Goal: Task Accomplishment & Management: Manage account settings

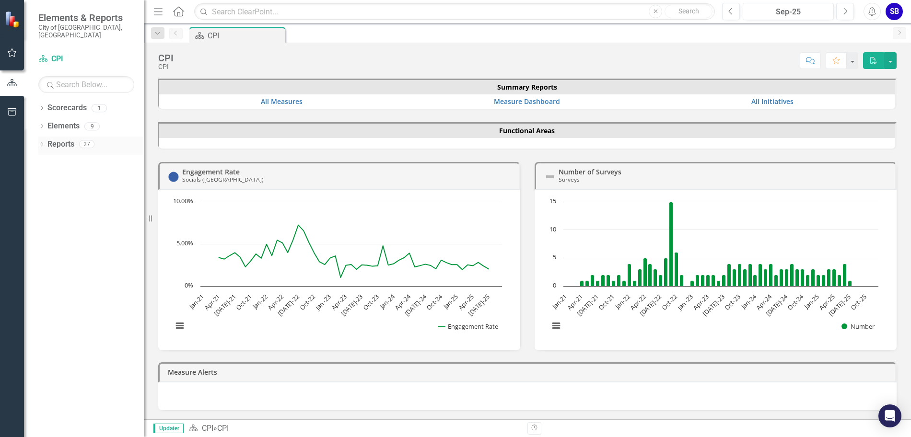
click at [42, 143] on icon "Dropdown" at bounding box center [41, 145] width 7 height 5
click at [46, 247] on icon at bounding box center [46, 249] width 2 height 4
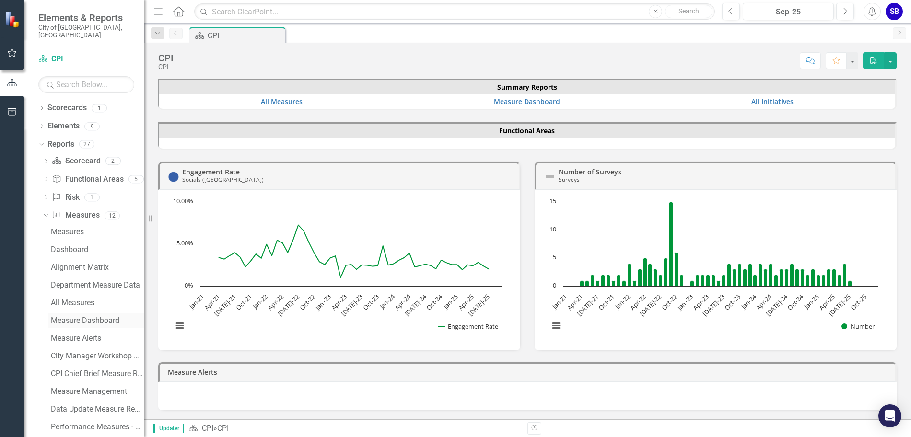
scroll to position [25, 0]
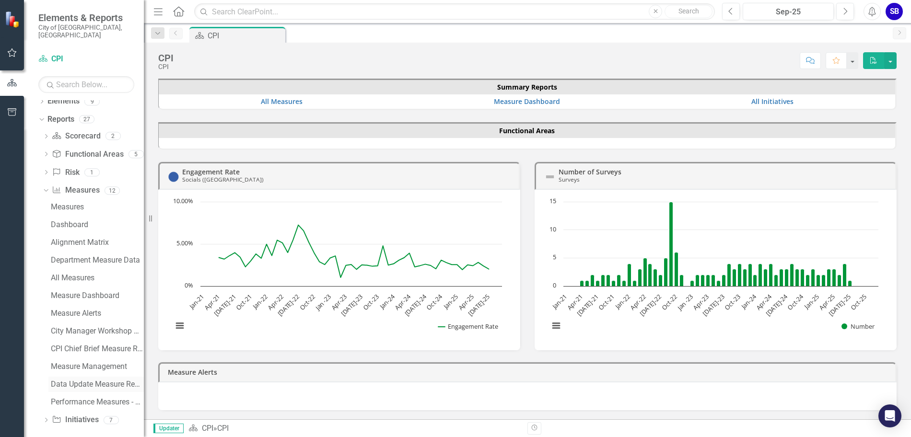
click at [91, 380] on div "Data Update Measure Report" at bounding box center [97, 384] width 93 height 9
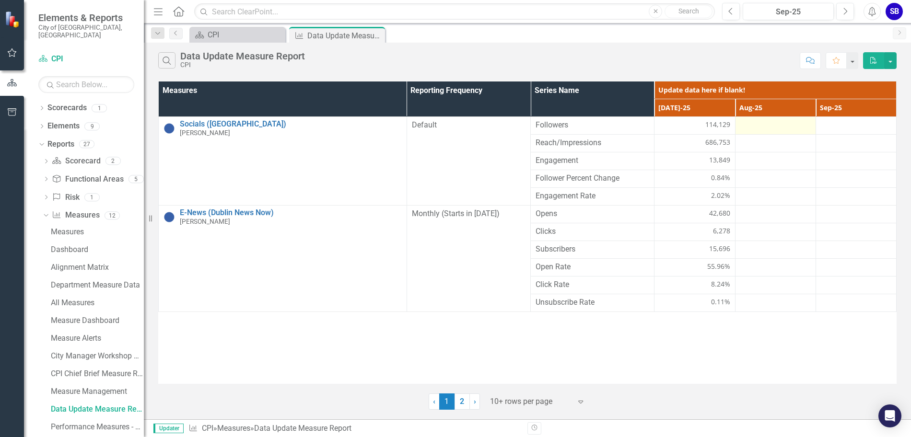
click at [787, 130] on div at bounding box center [775, 126] width 70 height 12
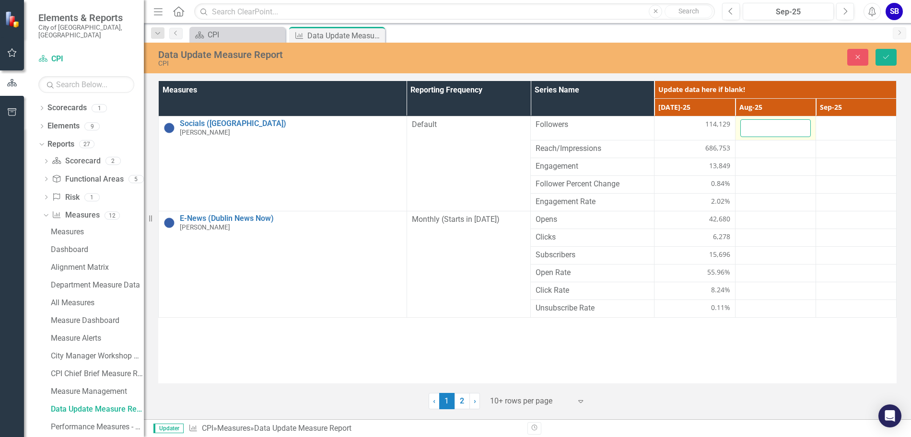
click at [770, 128] on input "number" at bounding box center [775, 128] width 70 height 18
type input "115062"
click at [885, 53] on button "Save" at bounding box center [886, 57] width 21 height 17
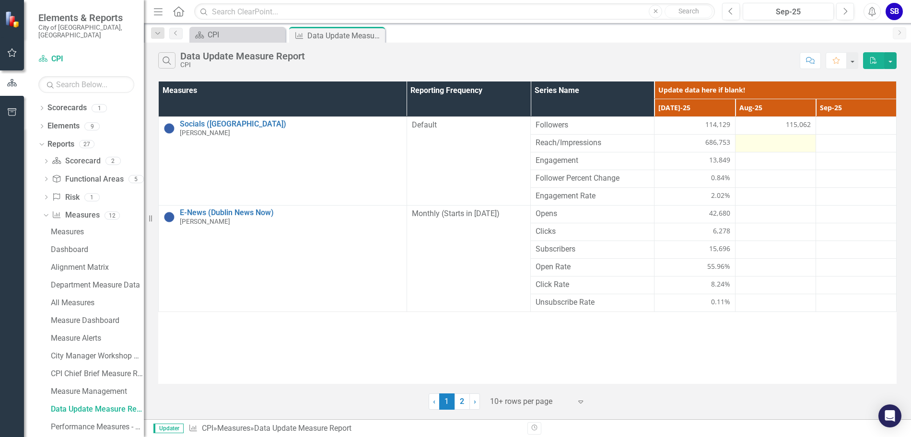
click at [781, 142] on div at bounding box center [775, 144] width 70 height 12
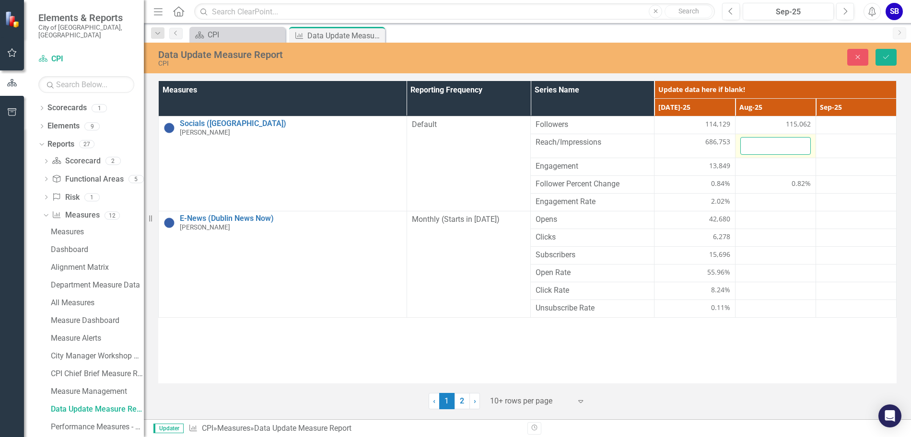
click at [771, 142] on input "number" at bounding box center [775, 146] width 70 height 18
type input "1120860"
click at [887, 51] on button "Save" at bounding box center [886, 57] width 21 height 17
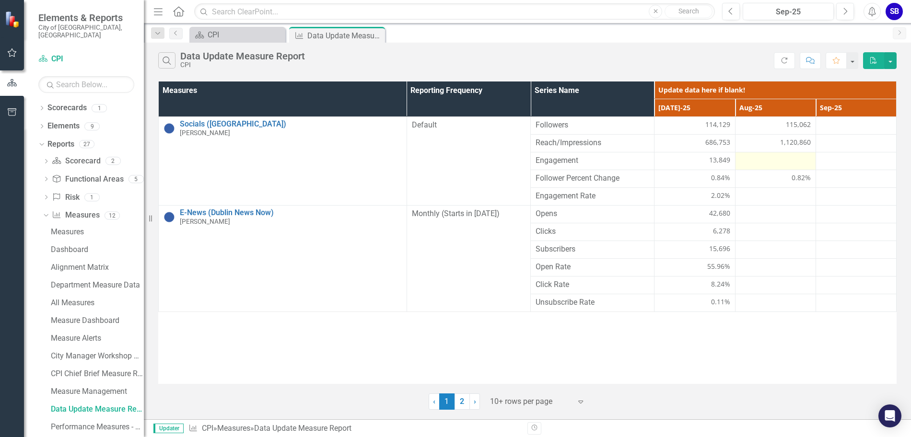
click at [786, 159] on div at bounding box center [775, 161] width 70 height 12
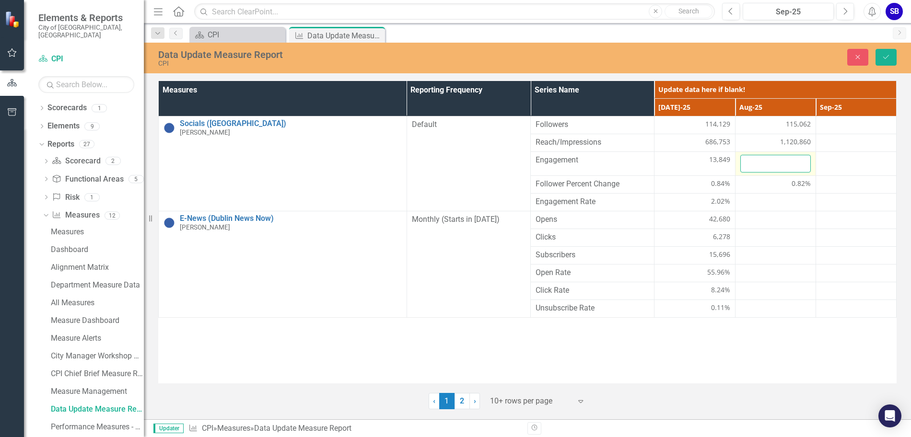
click at [783, 160] on input "number" at bounding box center [775, 164] width 70 height 18
type input "1"
type input "22125"
click at [886, 57] on icon "Save" at bounding box center [886, 57] width 9 height 7
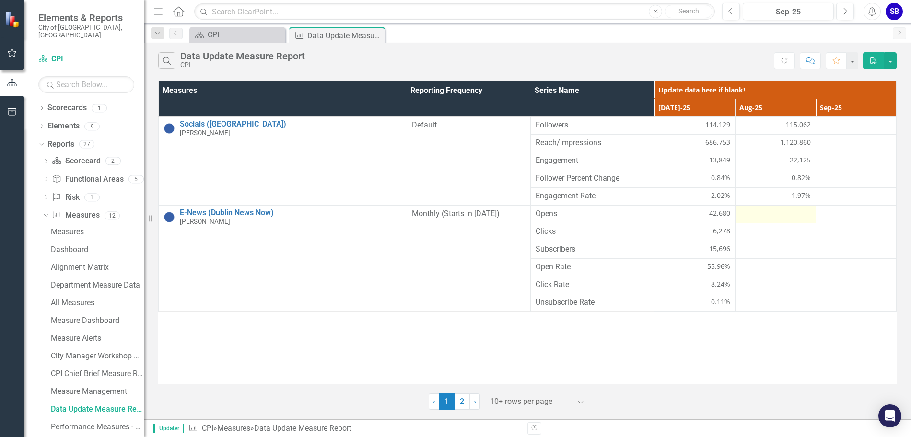
click at [776, 211] on div at bounding box center [775, 215] width 70 height 12
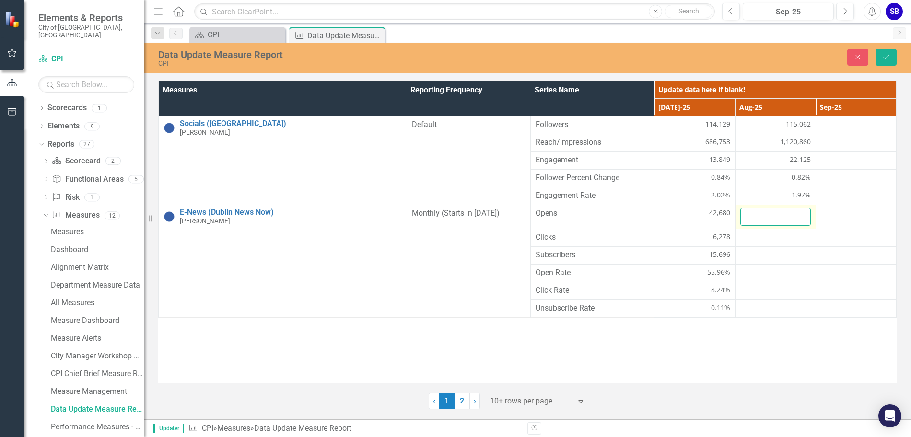
click at [776, 211] on input "number" at bounding box center [775, 217] width 70 height 18
type input "34265"
click at [882, 57] on icon "Save" at bounding box center [886, 57] width 9 height 7
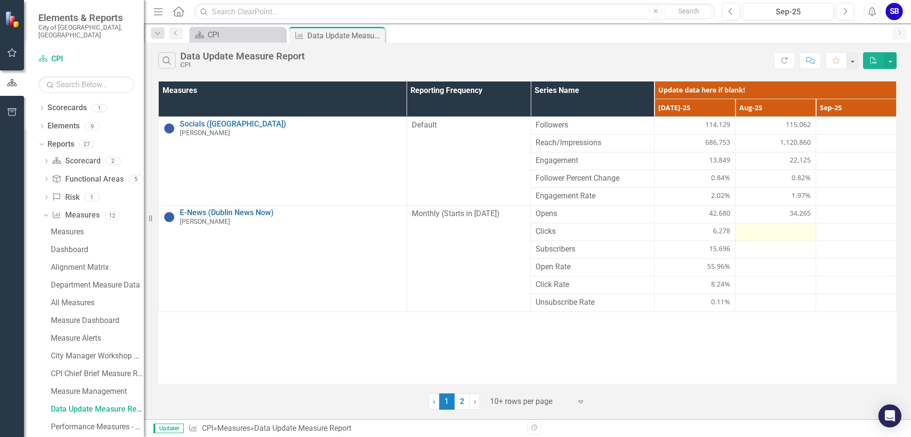
click at [797, 234] on div at bounding box center [775, 232] width 70 height 12
click at [781, 234] on div at bounding box center [775, 232] width 70 height 12
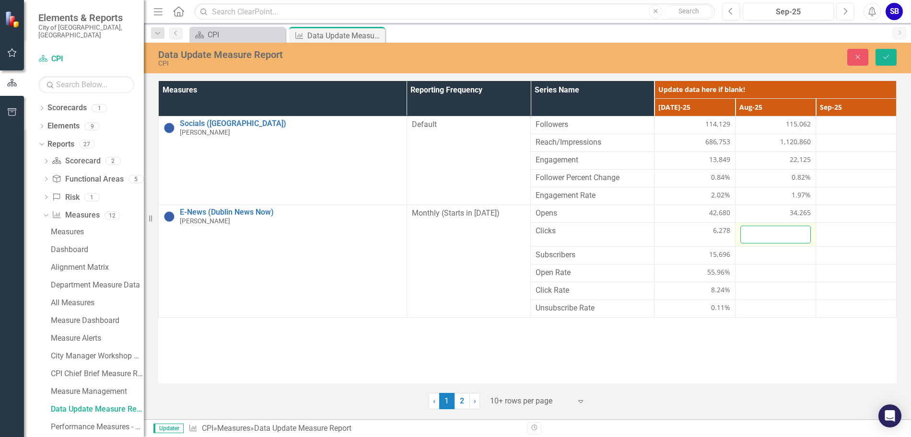
click at [781, 234] on input "number" at bounding box center [775, 235] width 70 height 18
type input "5673"
click at [885, 57] on icon "Save" at bounding box center [886, 57] width 9 height 7
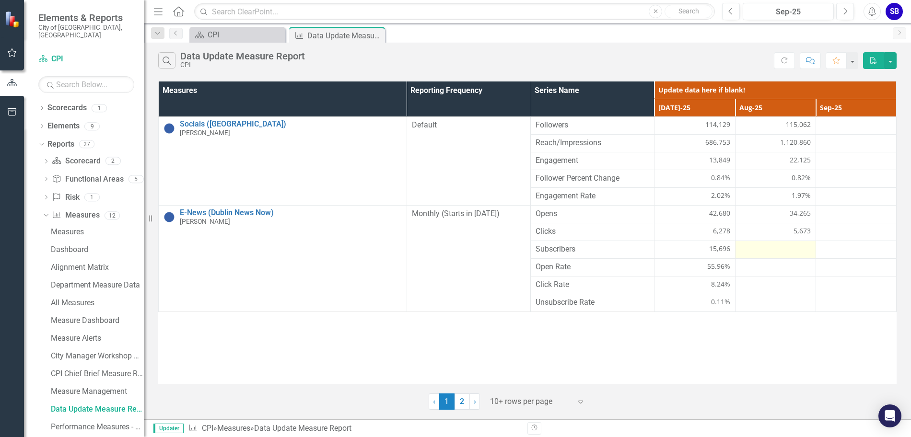
click at [769, 252] on div at bounding box center [775, 250] width 70 height 12
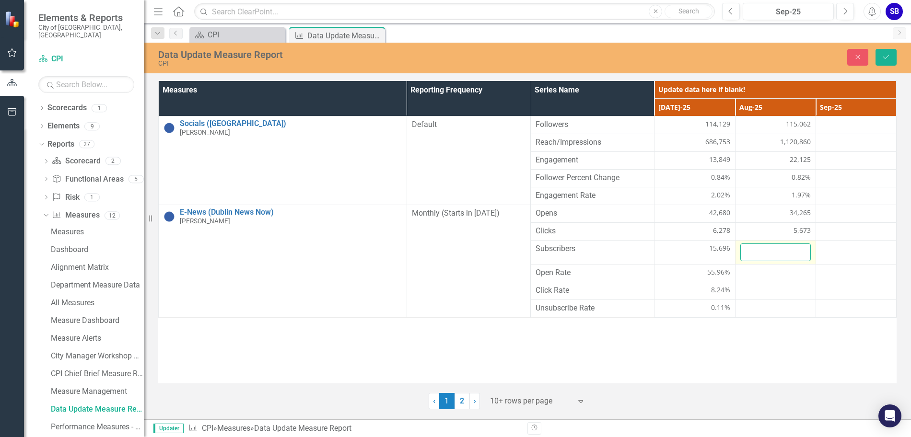
click at [769, 251] on input "number" at bounding box center [775, 253] width 70 height 18
click at [782, 254] on input "number" at bounding box center [775, 253] width 70 height 18
type input "15866"
click at [891, 55] on button "Save" at bounding box center [886, 57] width 21 height 17
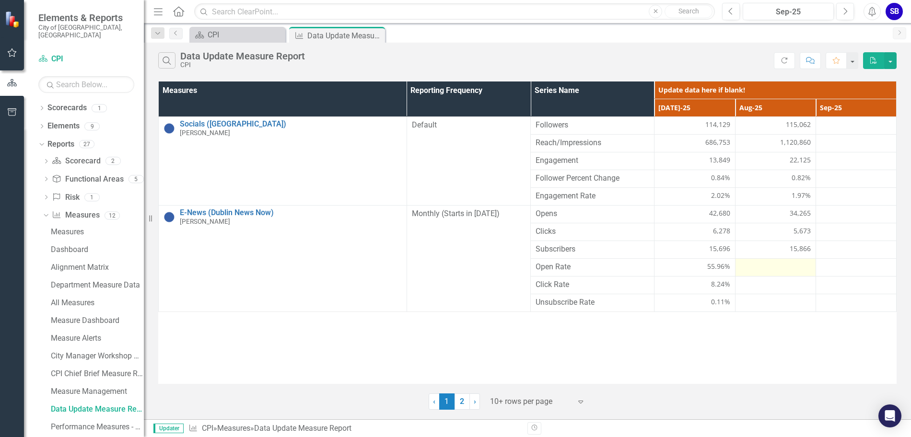
click at [785, 263] on div at bounding box center [775, 268] width 70 height 12
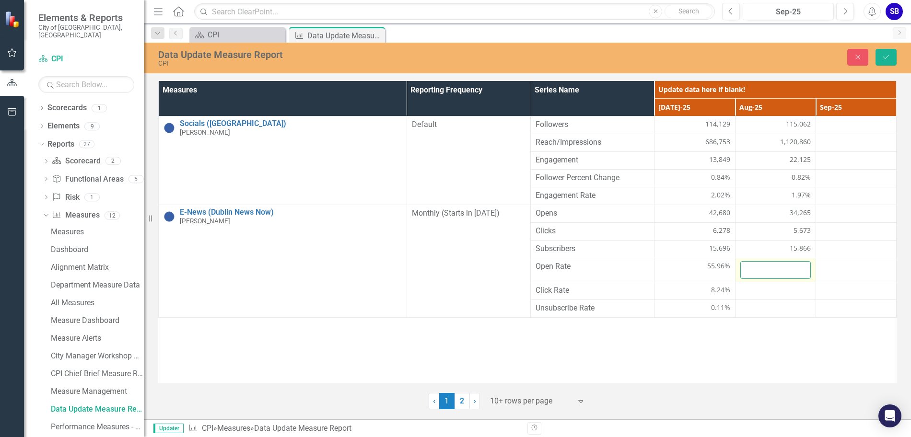
click at [771, 266] on input "number" at bounding box center [775, 270] width 70 height 18
type input "55.18"
click at [888, 57] on icon "Save" at bounding box center [886, 57] width 9 height 7
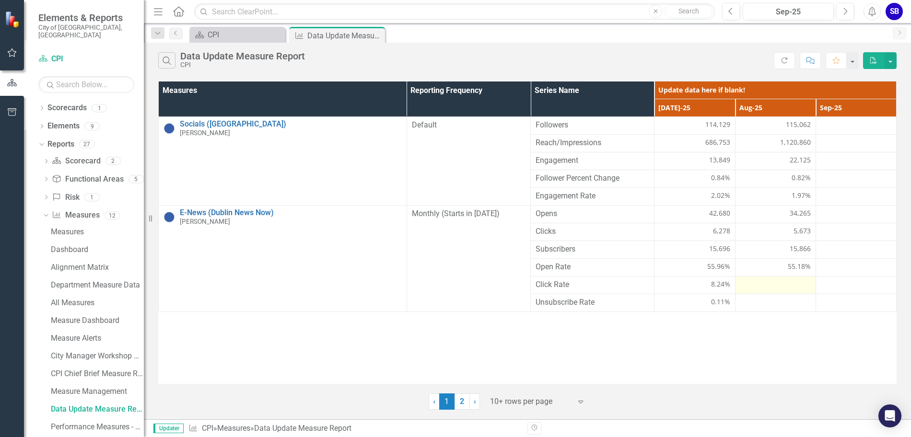
click at [764, 286] on div at bounding box center [775, 286] width 70 height 12
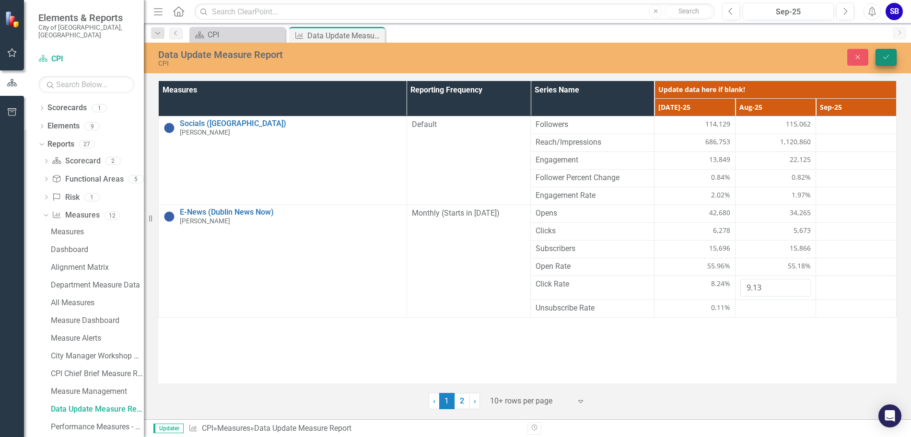
type input "9.13"
click at [895, 58] on button "Save" at bounding box center [886, 57] width 21 height 17
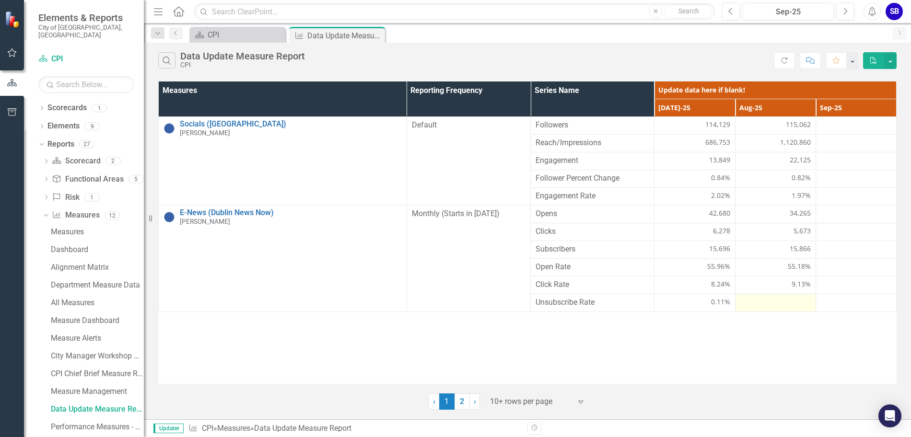
click at [782, 301] on div at bounding box center [775, 303] width 70 height 12
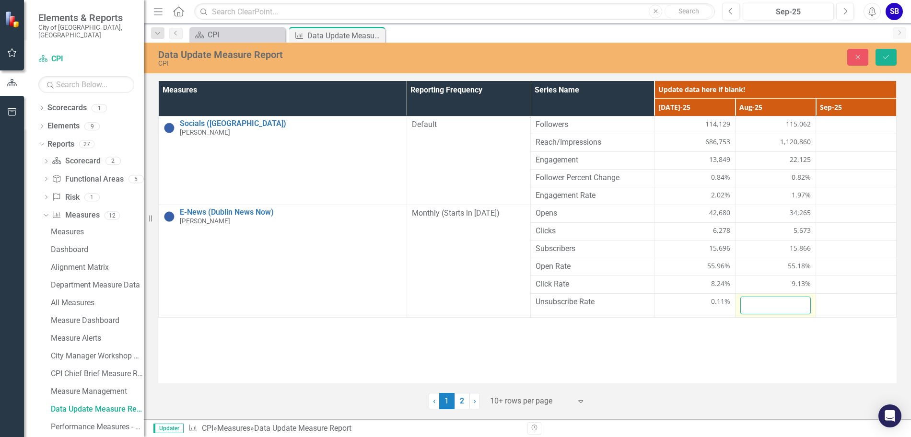
click at [773, 302] on input "number" at bounding box center [775, 306] width 70 height 18
type input ".13"
click at [885, 58] on icon "Save" at bounding box center [886, 57] width 9 height 7
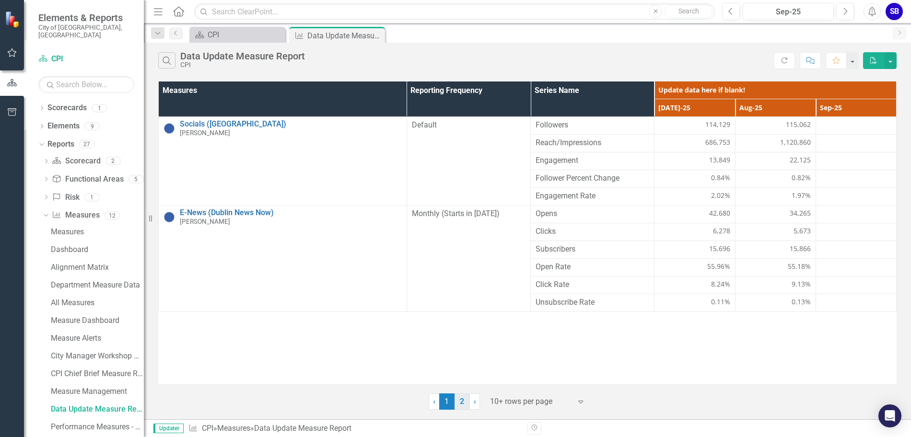
click at [463, 400] on link "2" at bounding box center [462, 402] width 15 height 16
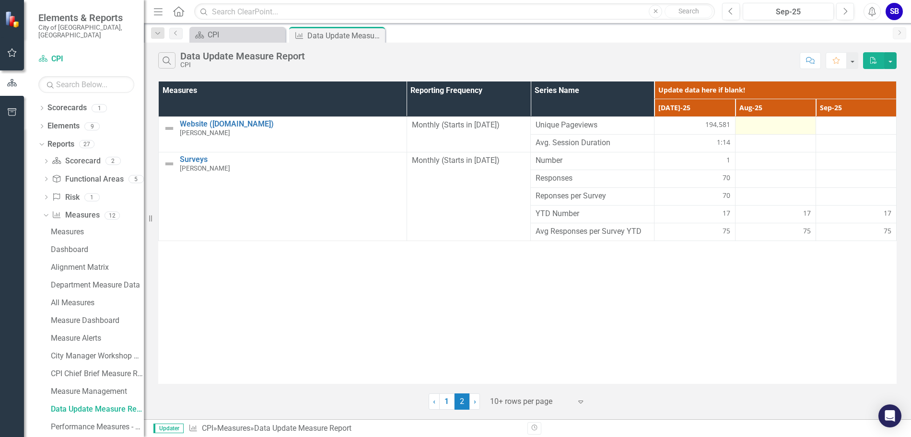
click at [798, 127] on div at bounding box center [775, 126] width 70 height 12
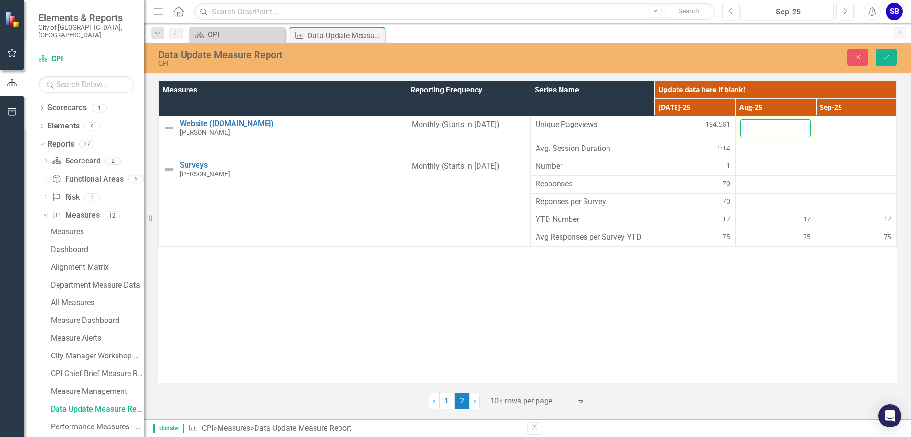
click at [764, 127] on input "number" at bounding box center [775, 128] width 70 height 18
type input "151534"
click at [880, 59] on button "Save" at bounding box center [886, 57] width 21 height 17
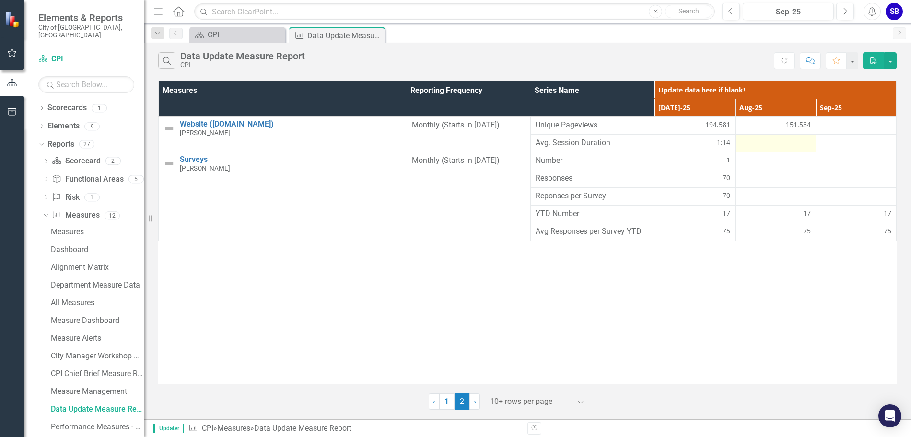
click at [798, 146] on div at bounding box center [775, 144] width 70 height 12
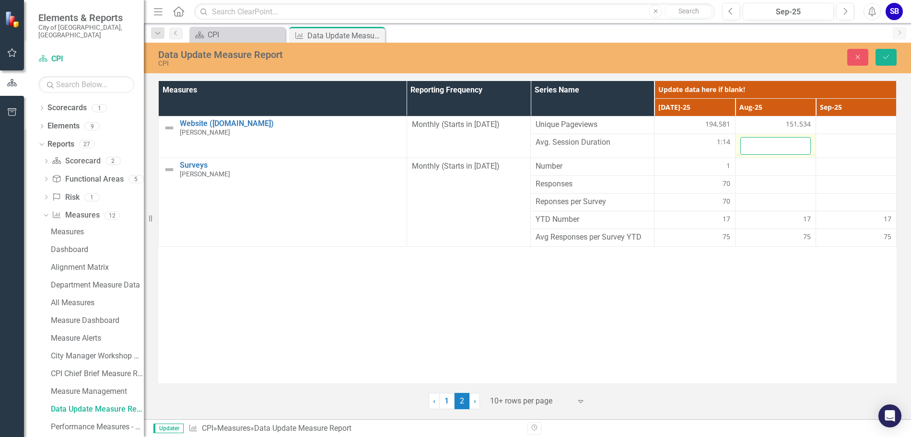
click at [784, 146] on input "number" at bounding box center [775, 146] width 70 height 18
type input "1.23"
click at [885, 47] on div "Data Update Measure Report CPI Close Save" at bounding box center [527, 57] width 767 height 20
click at [884, 56] on icon "Save" at bounding box center [886, 57] width 9 height 7
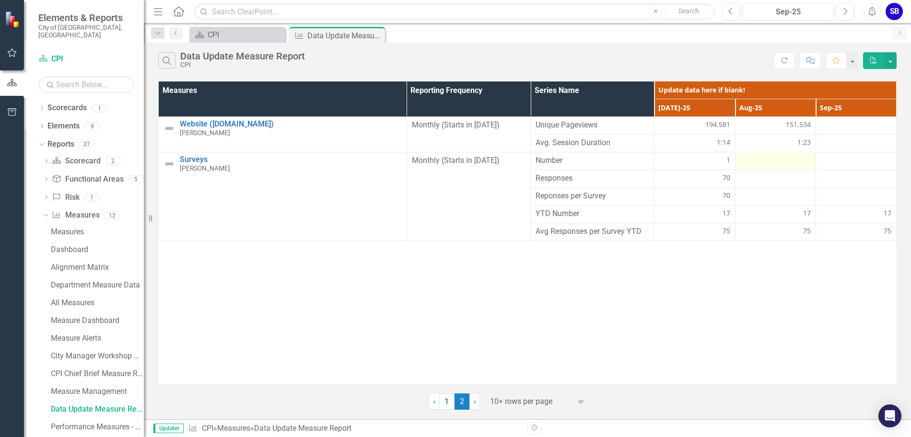
click at [774, 162] on div at bounding box center [775, 161] width 70 height 12
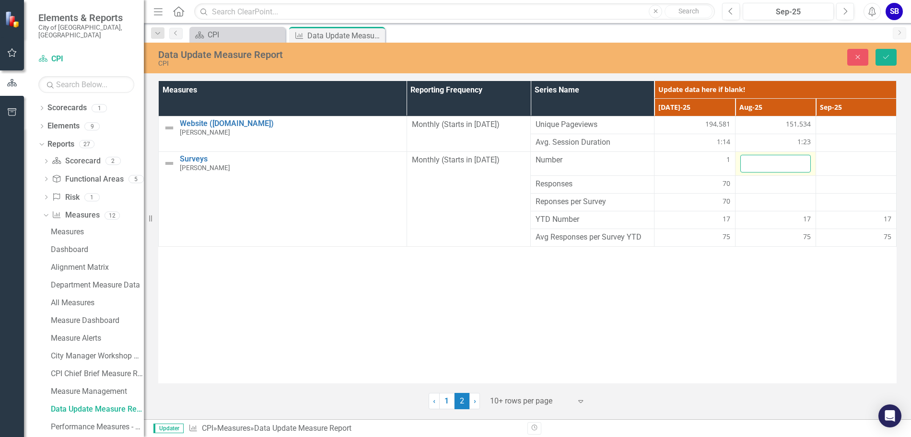
click at [764, 160] on input "number" at bounding box center [775, 164] width 70 height 18
type input "2"
click at [898, 55] on div "Close Save" at bounding box center [750, 57] width 305 height 17
click at [885, 56] on icon "Save" at bounding box center [886, 57] width 9 height 7
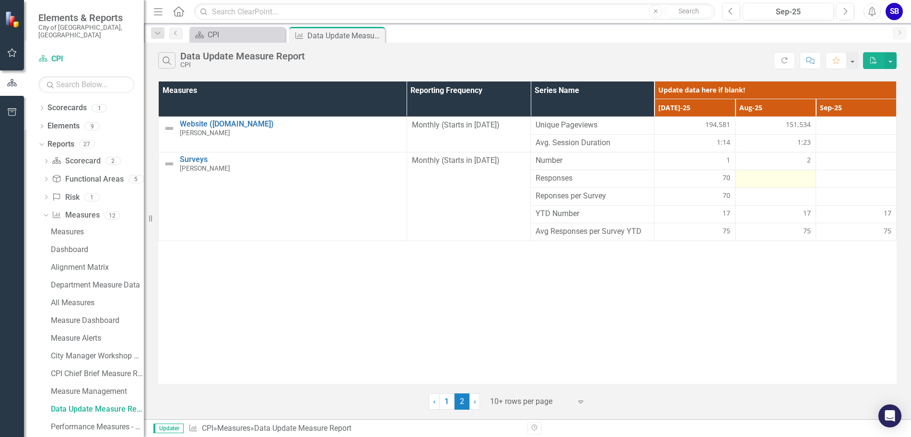
click at [801, 183] on div at bounding box center [775, 179] width 70 height 12
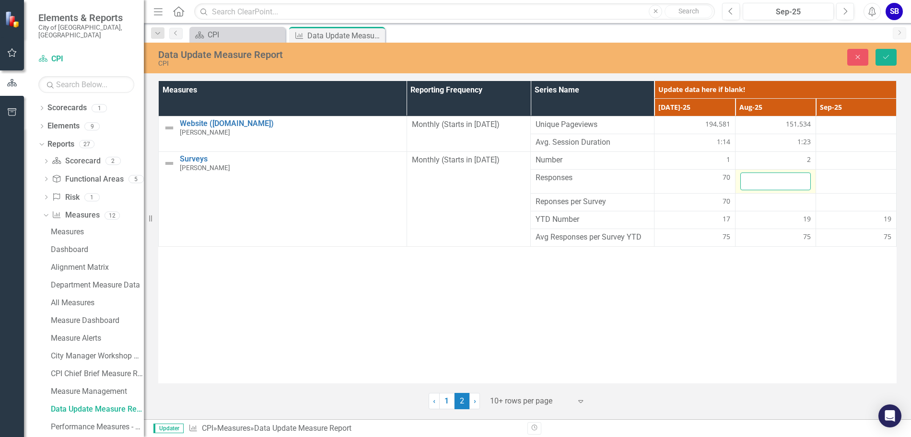
click at [793, 183] on input "number" at bounding box center [775, 182] width 70 height 18
type input "699"
click at [885, 54] on icon "Save" at bounding box center [886, 57] width 9 height 7
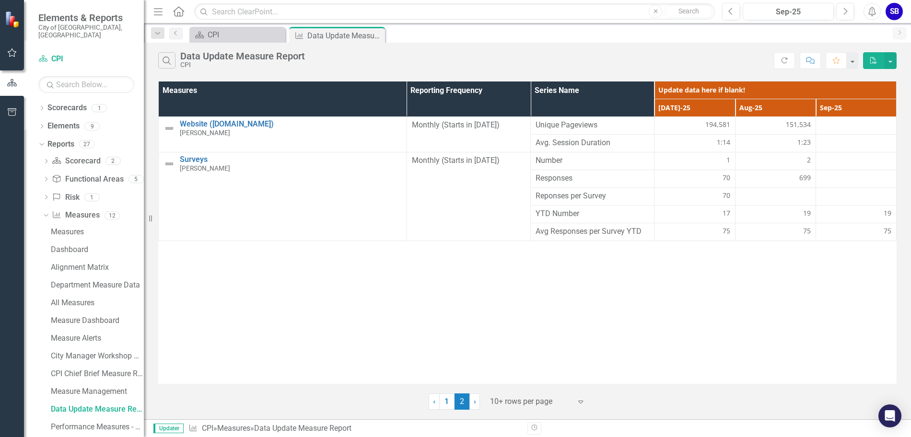
click at [764, 326] on div "Measures Reporting Frequency Series Name Update data here if blank! [DATE]-25 A…" at bounding box center [527, 232] width 739 height 303
click at [447, 404] on link "1" at bounding box center [446, 402] width 15 height 16
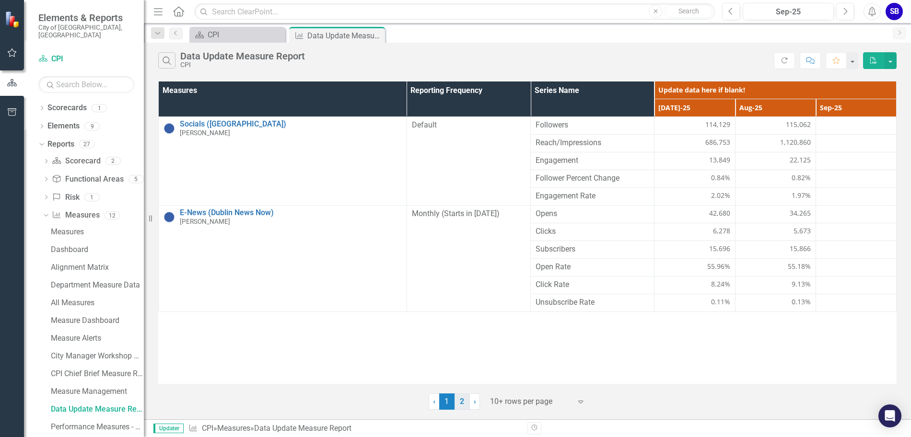
click at [458, 407] on link "2" at bounding box center [462, 402] width 15 height 16
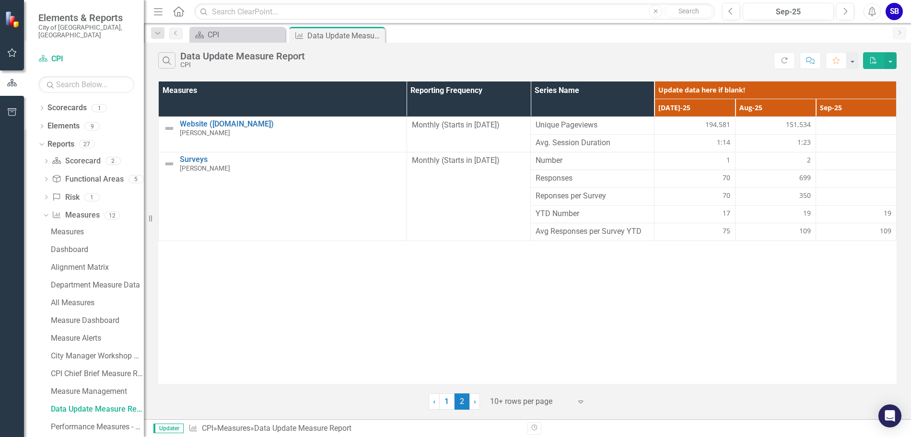
click at [639, 339] on div "Measures Reporting Frequency Series Name Update data here if blank! [DATE]-25 A…" at bounding box center [527, 232] width 739 height 303
click at [13, 54] on icon "button" at bounding box center [12, 53] width 10 height 8
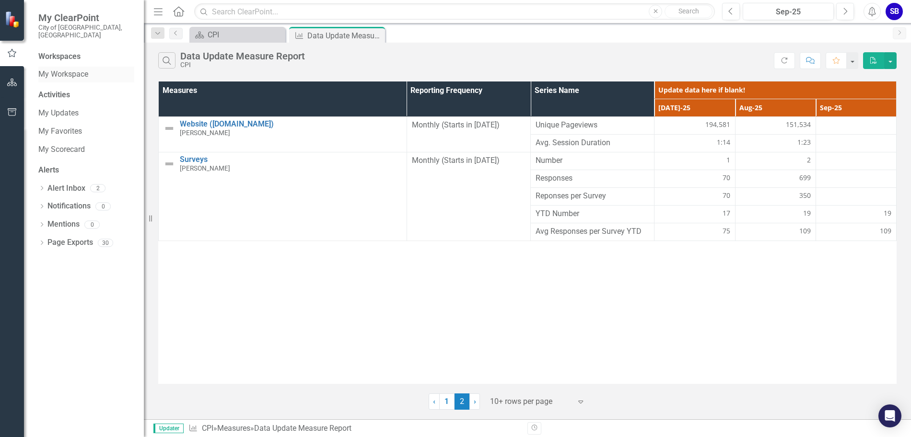
click at [70, 69] on link "My Workspace" at bounding box center [86, 74] width 96 height 11
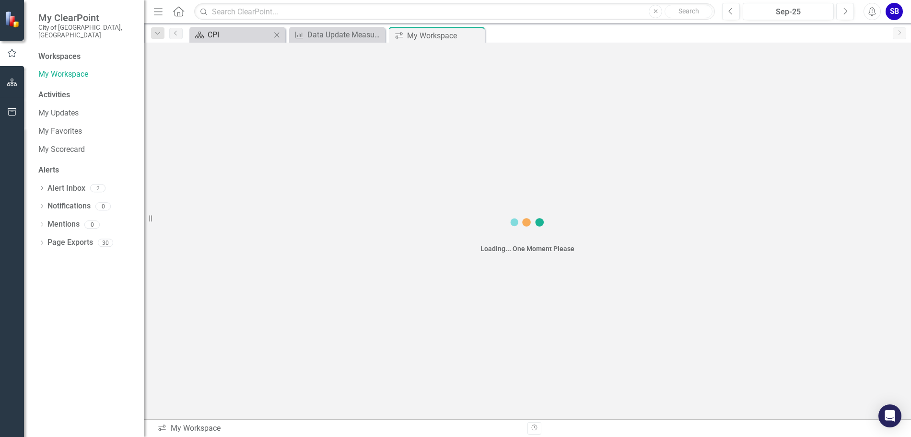
click at [229, 38] on div "CPI" at bounding box center [239, 35] width 63 height 12
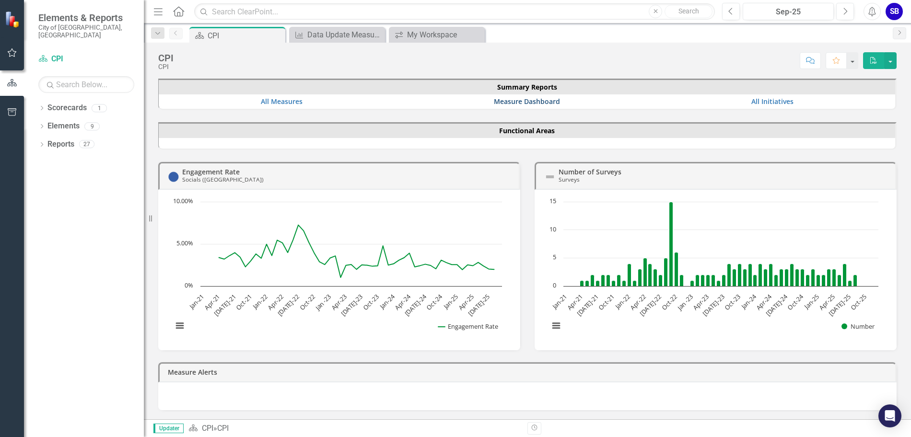
click at [537, 100] on link "Measure Dashboard" at bounding box center [527, 101] width 66 height 9
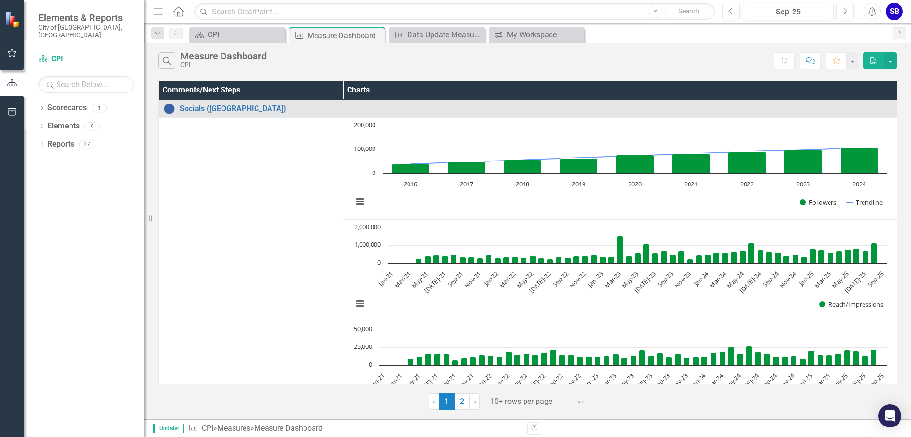
click at [870, 60] on icon "button" at bounding box center [873, 60] width 7 height 7
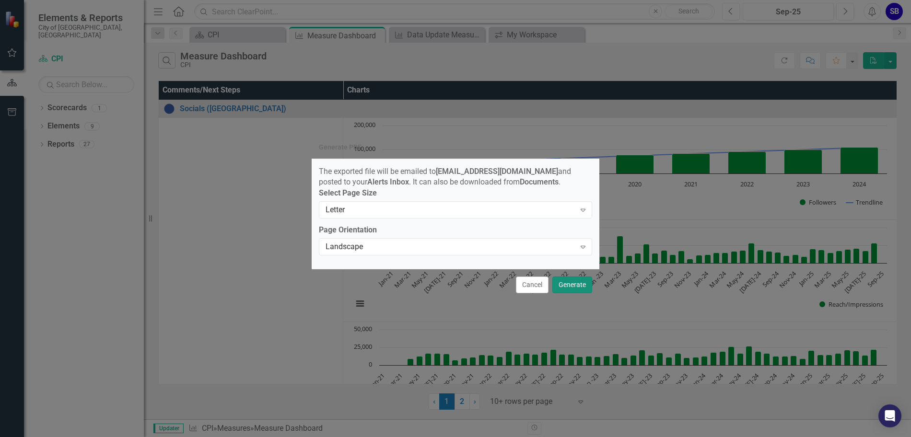
click at [570, 288] on button "Generate" at bounding box center [572, 285] width 40 height 17
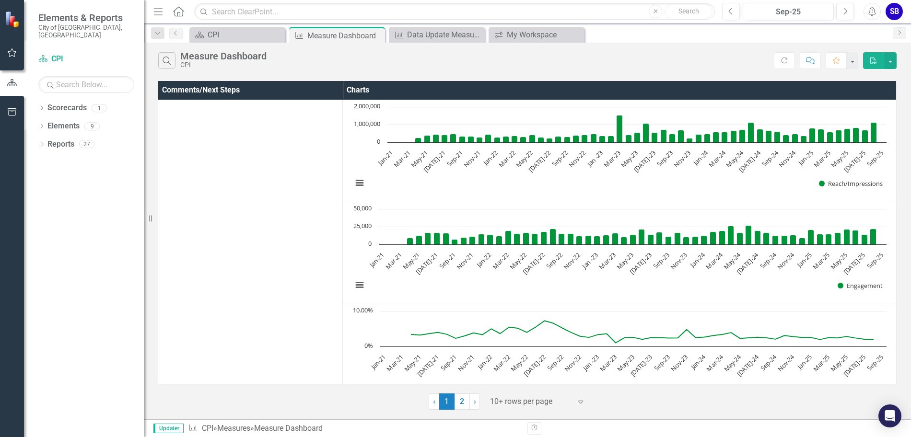
scroll to position [0, 8]
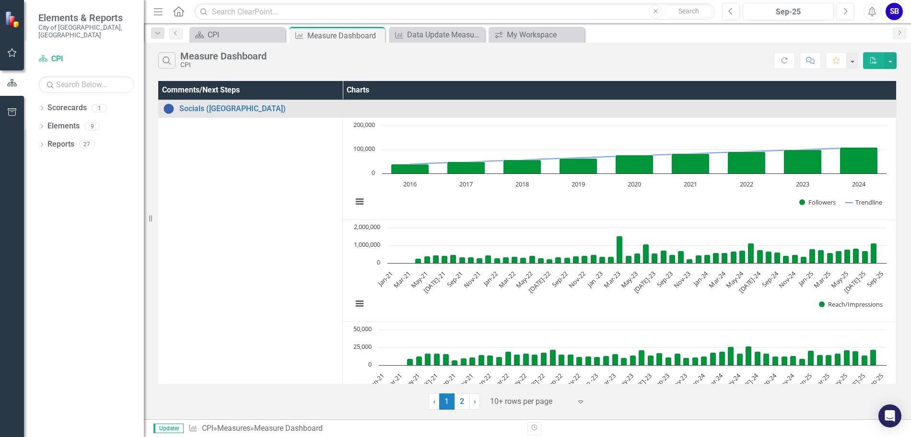
click at [353, 206] on button "View chart menu, Chart" at bounding box center [359, 201] width 13 height 13
click at [451, 207] on div "Download PNG image Download JPEG image Download PDF document Download SVG vecto…" at bounding box center [399, 162] width 121 height 94
click at [875, 60] on icon "PDF" at bounding box center [873, 60] width 9 height 7
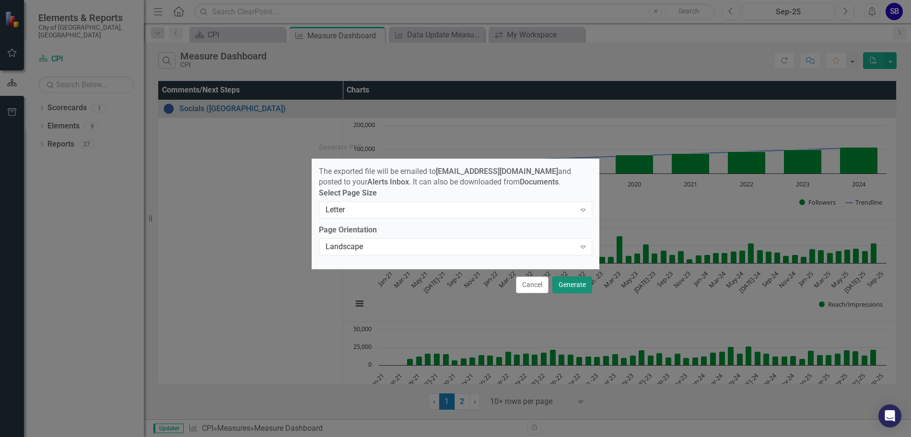
click at [563, 285] on button "Generate" at bounding box center [572, 285] width 40 height 17
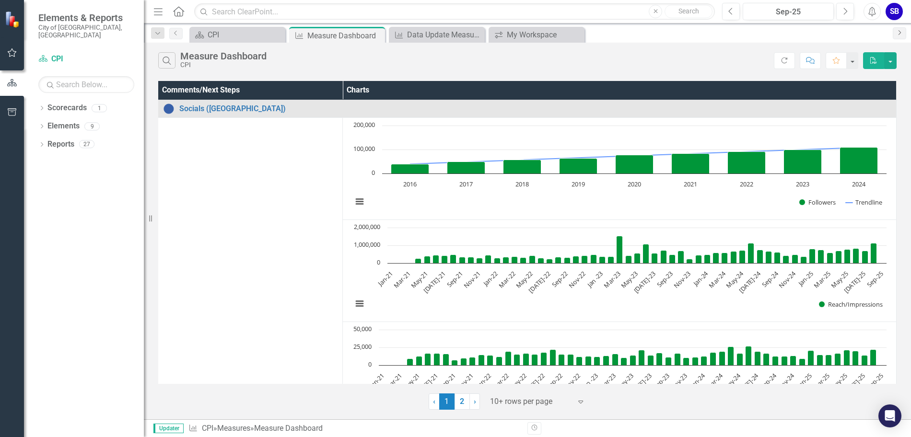
click at [898, 34] on icon "Next" at bounding box center [900, 33] width 8 height 6
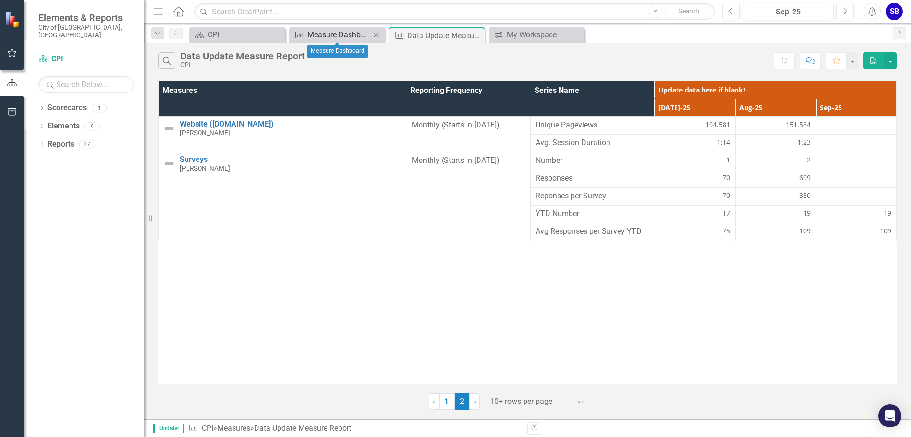
click at [314, 38] on div "Measure Dashboard" at bounding box center [338, 35] width 63 height 12
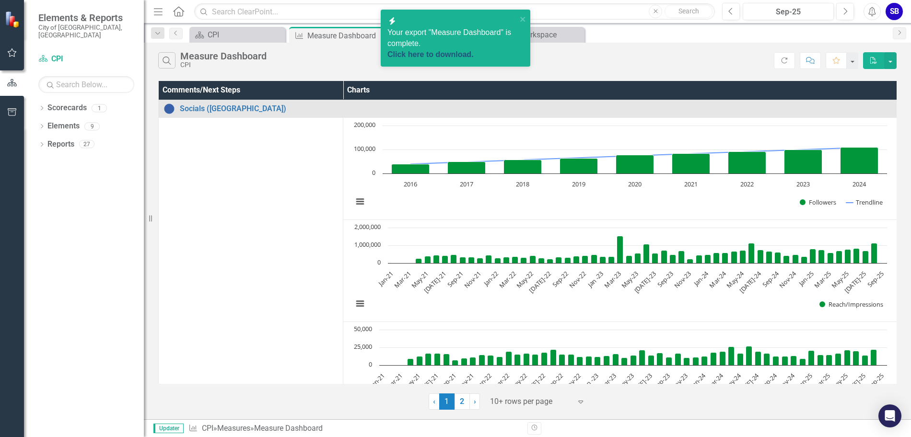
click at [459, 50] on link "Click here to download." at bounding box center [430, 54] width 86 height 8
